Goal: Complete application form

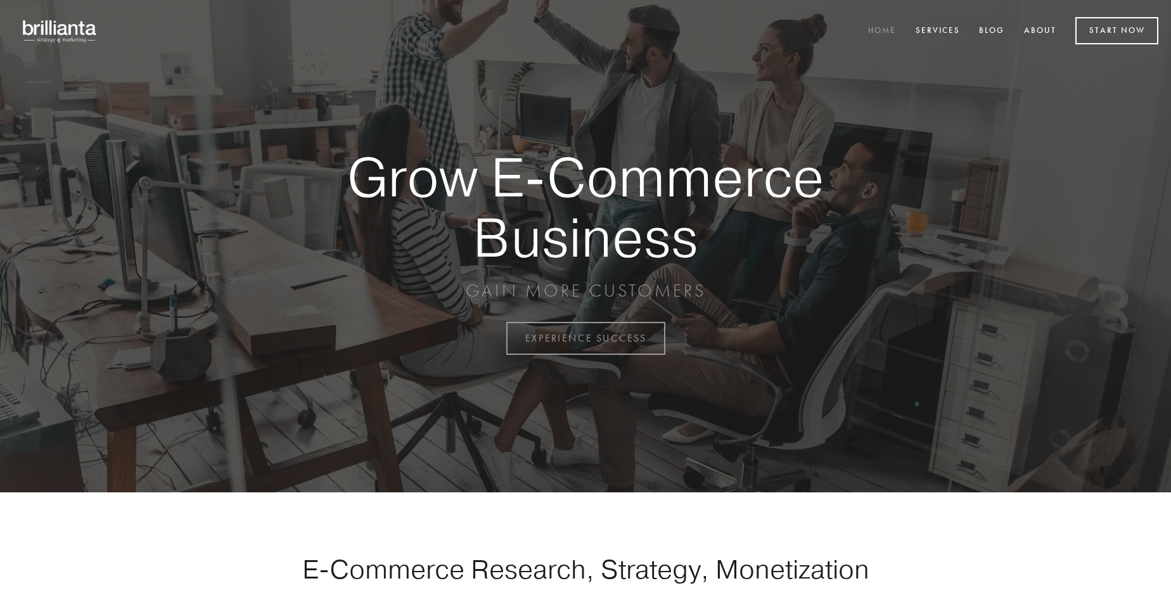
scroll to position [3321, 0]
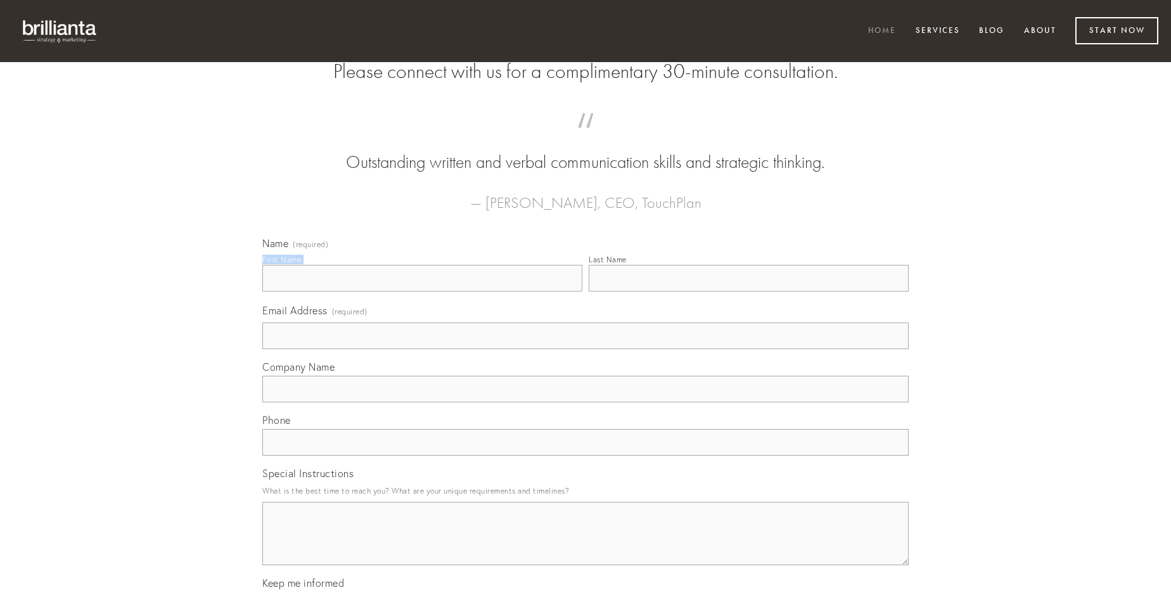
type input "[PERSON_NAME]"
click at [748, 291] on input "Last Name" at bounding box center [748, 278] width 320 height 27
type input "[PERSON_NAME]"
click at [585, 349] on input "Email Address (required)" at bounding box center [585, 335] width 646 height 27
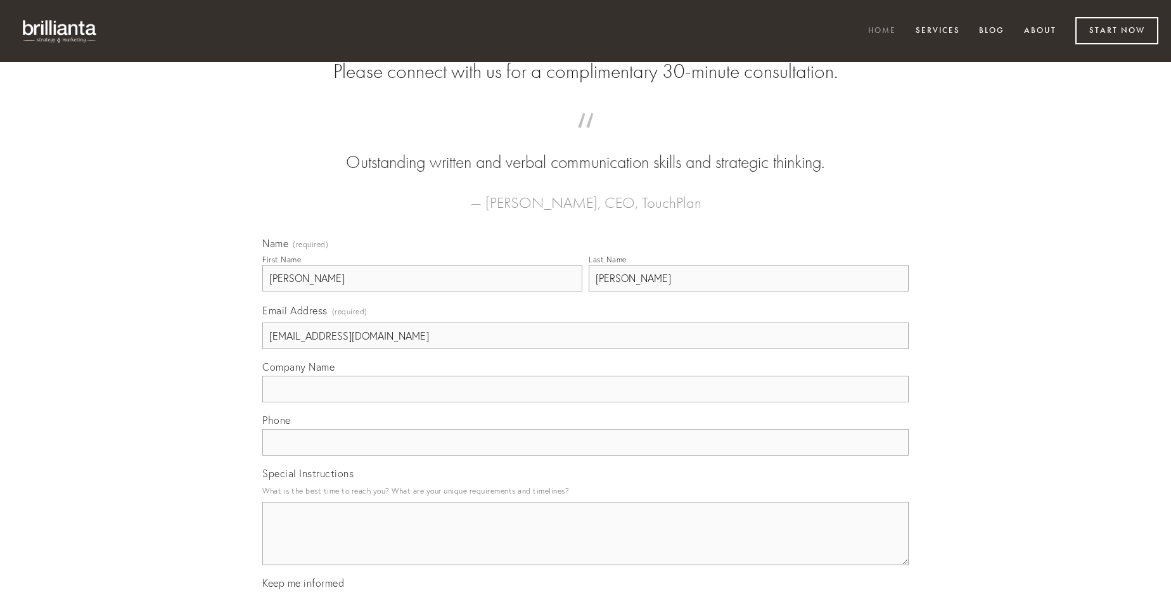
type input "[EMAIL_ADDRESS][DOMAIN_NAME]"
click at [585, 402] on input "Company Name" at bounding box center [585, 389] width 646 height 27
type input "ventito"
click at [585, 455] on input "text" at bounding box center [585, 442] width 646 height 27
click at [585, 545] on textarea "Special Instructions" at bounding box center [585, 533] width 646 height 63
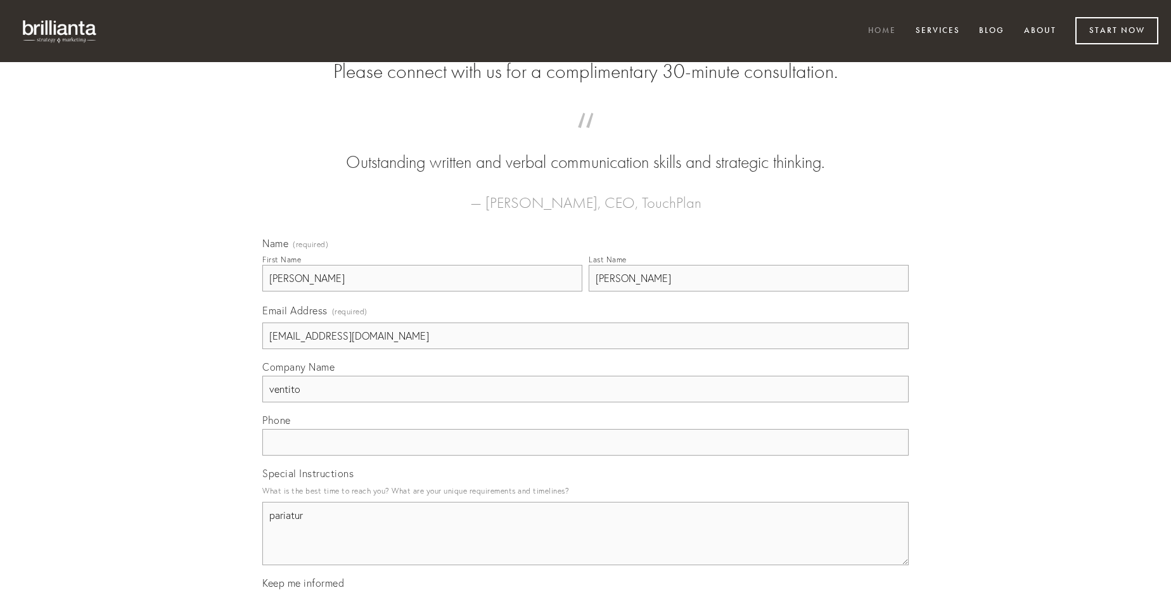
type textarea "pariatur"
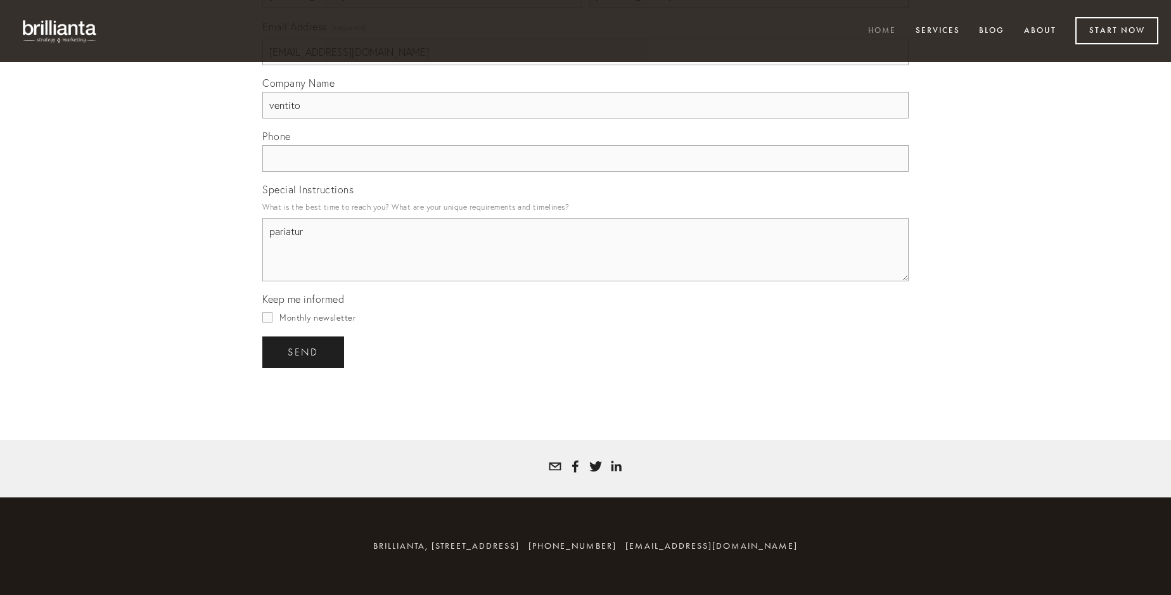
click at [304, 352] on span "send" at bounding box center [303, 351] width 31 height 11
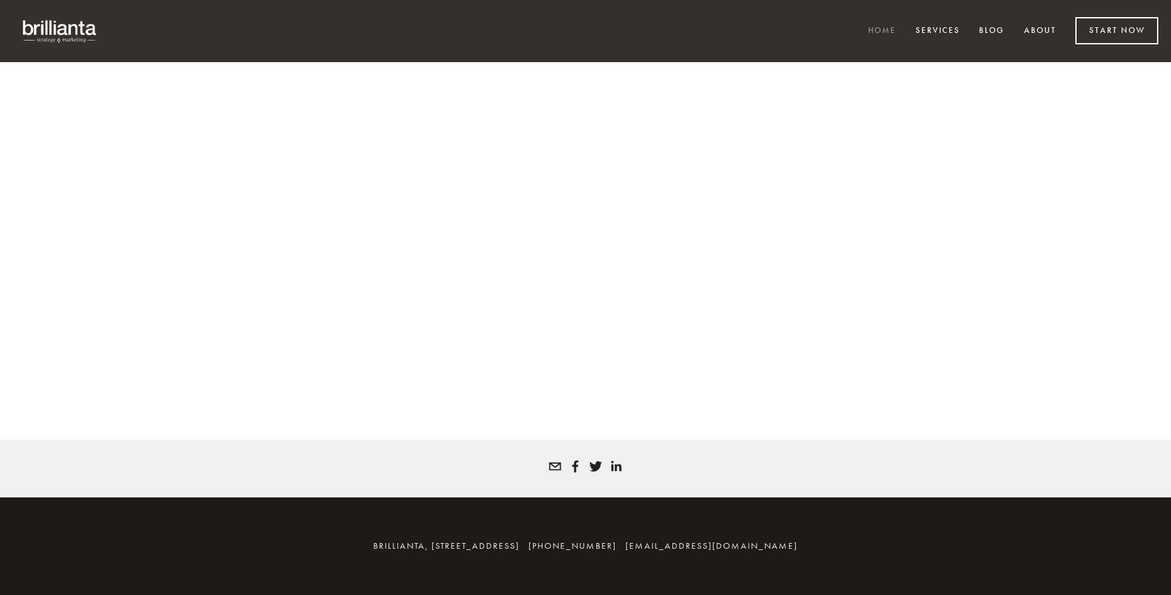
scroll to position [3303, 0]
